Goal: Navigation & Orientation: Find specific page/section

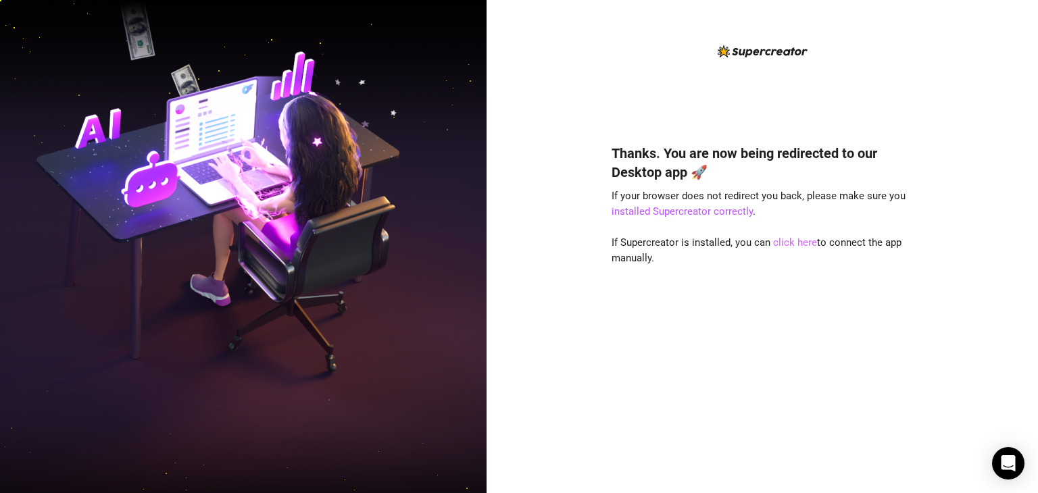
click at [782, 245] on link "click here" at bounding box center [795, 243] width 44 height 12
drag, startPoint x: 321, startPoint y: 117, endPoint x: 414, endPoint y: 17, distance: 136.3
click at [321, 117] on img at bounding box center [243, 247] width 487 height 610
